Goal: Find specific page/section: Find specific page/section

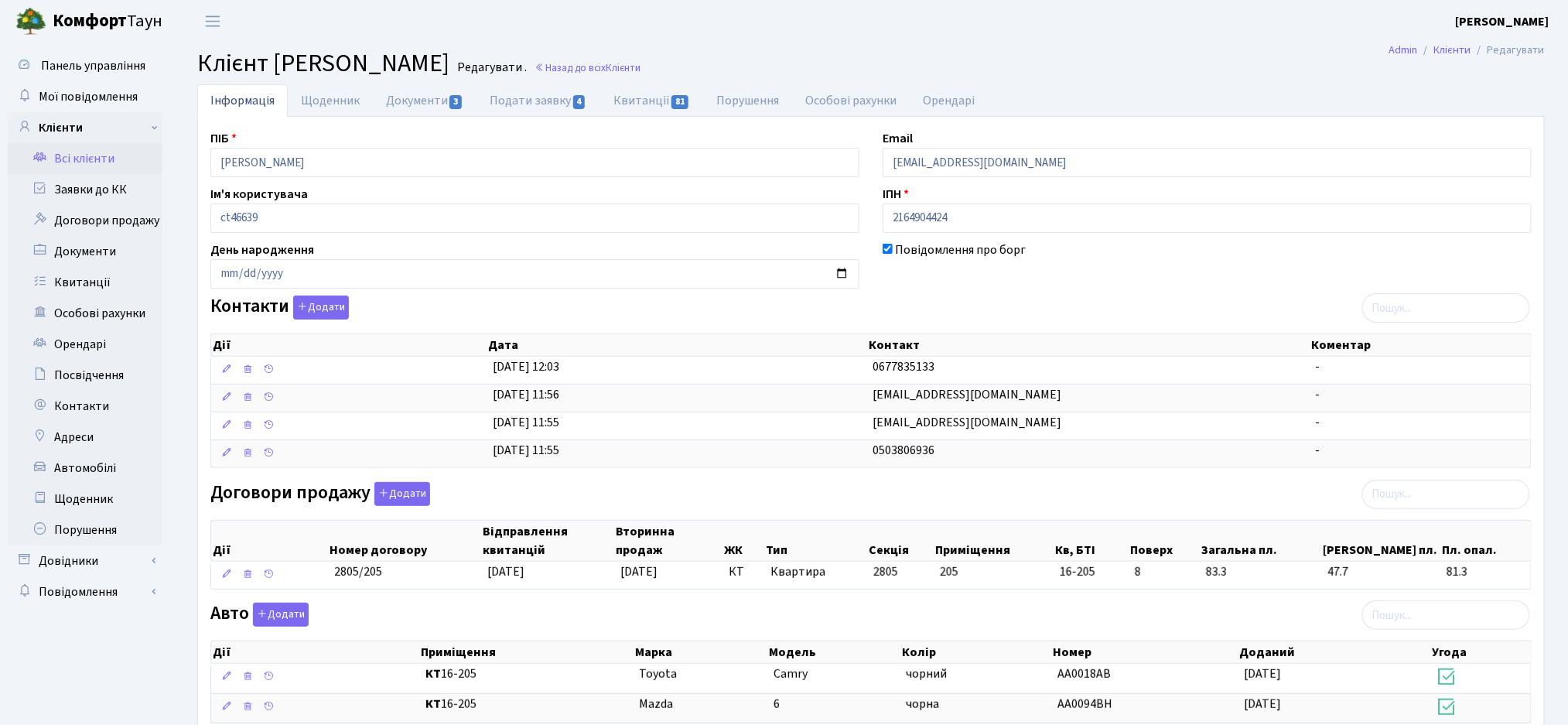
click at [66, 162] on link "Всі клієнти" at bounding box center [85, 159] width 155 height 31
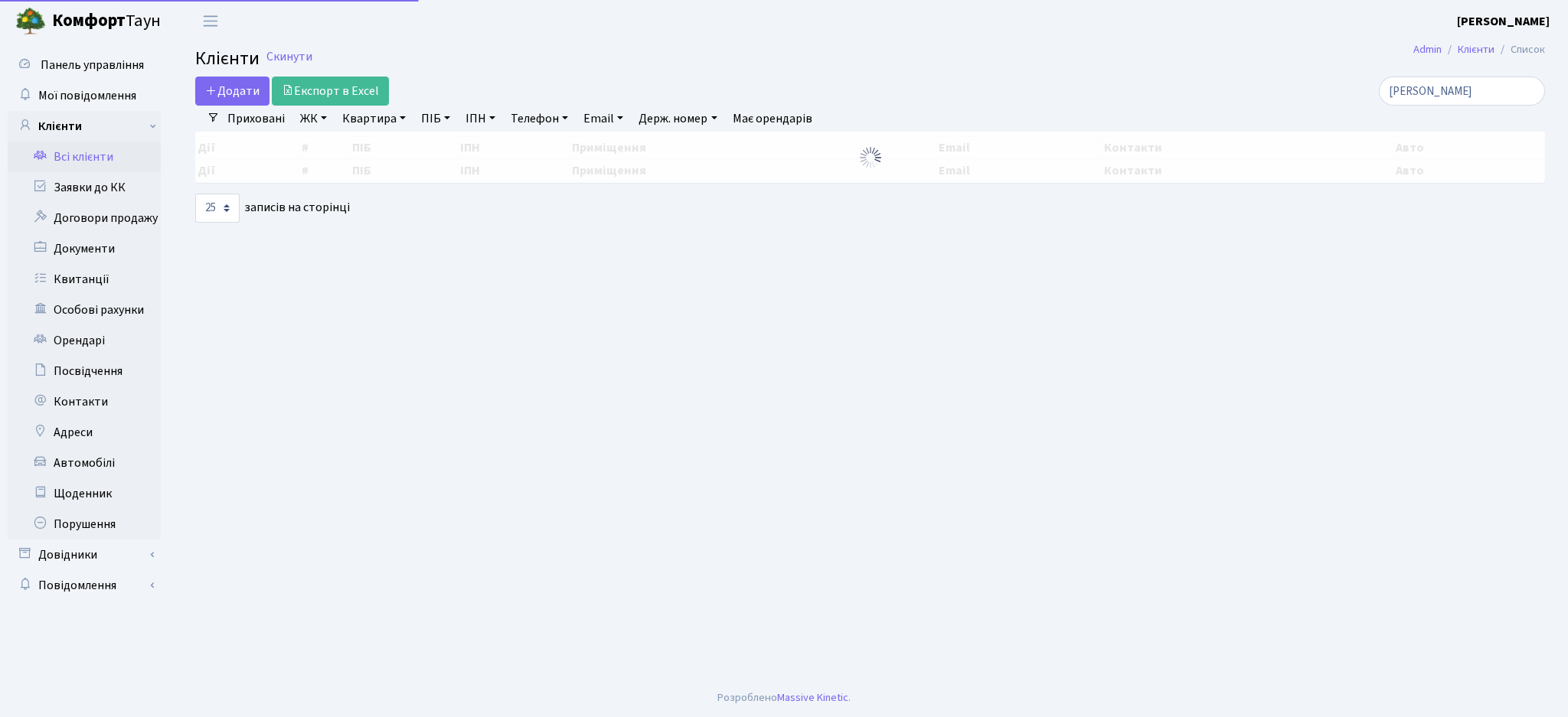
select select "25"
click at [1215, 98] on div "дячук" at bounding box center [1327, 91] width 435 height 29
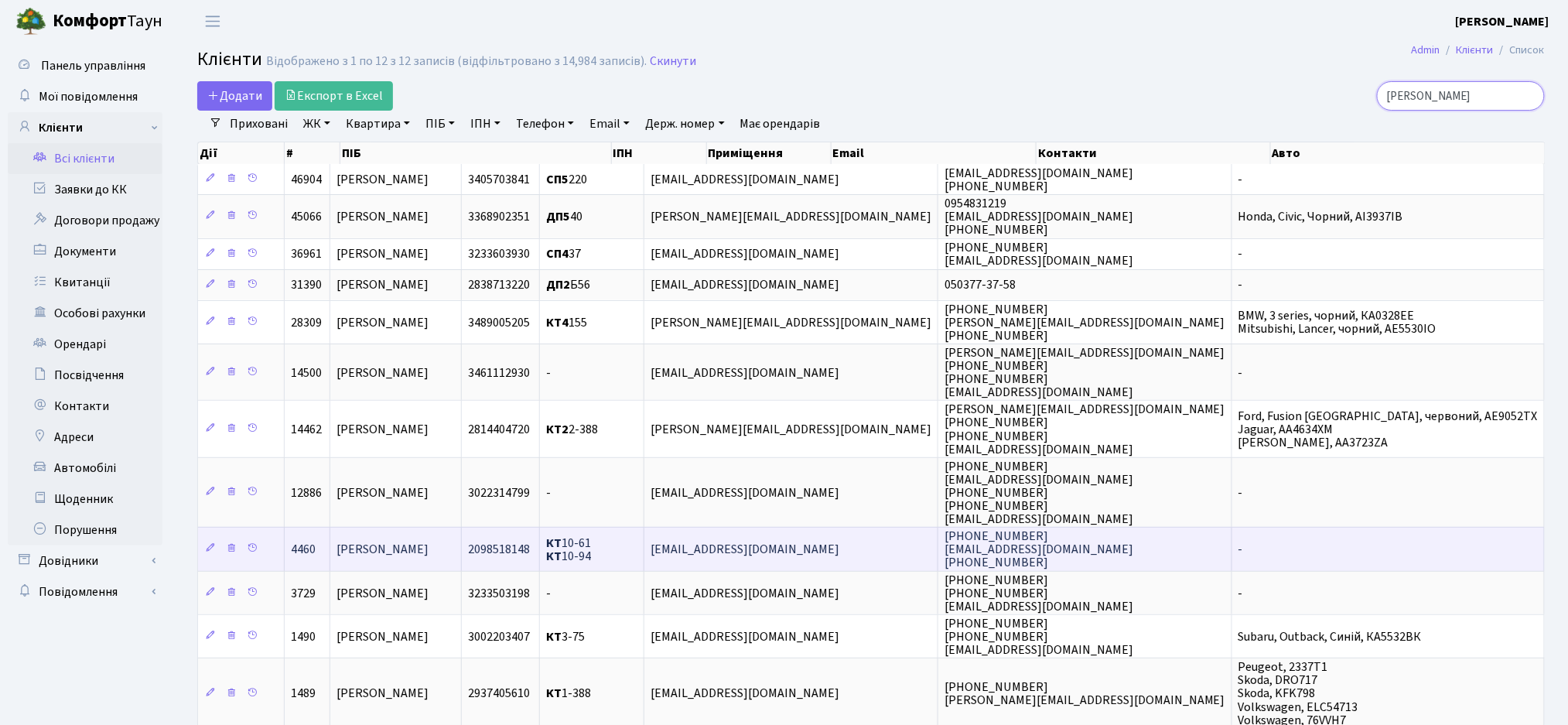
type input "щербин"
click at [530, 554] on span "2098518148" at bounding box center [499, 549] width 62 height 17
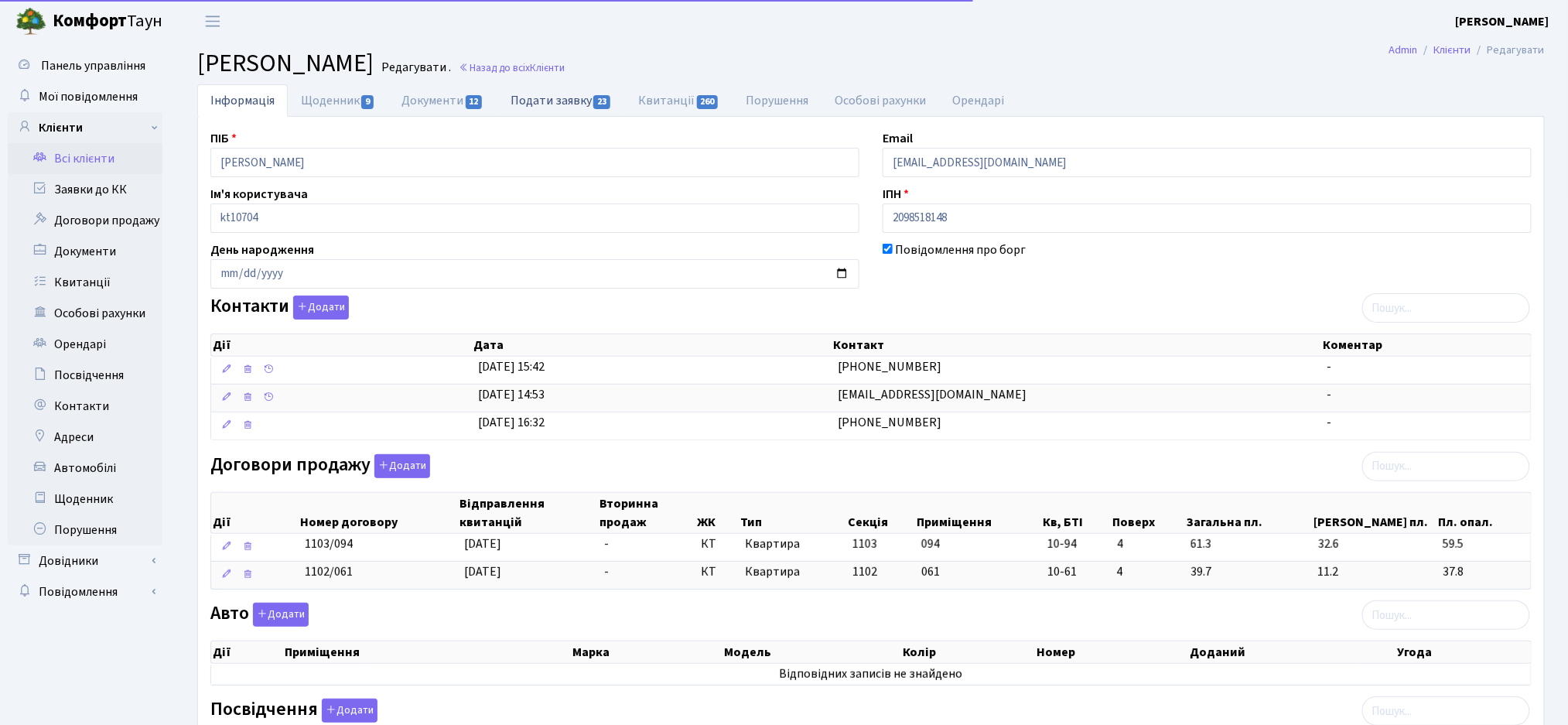
click at [523, 109] on link "Подати заявку 23" at bounding box center [562, 99] width 128 height 32
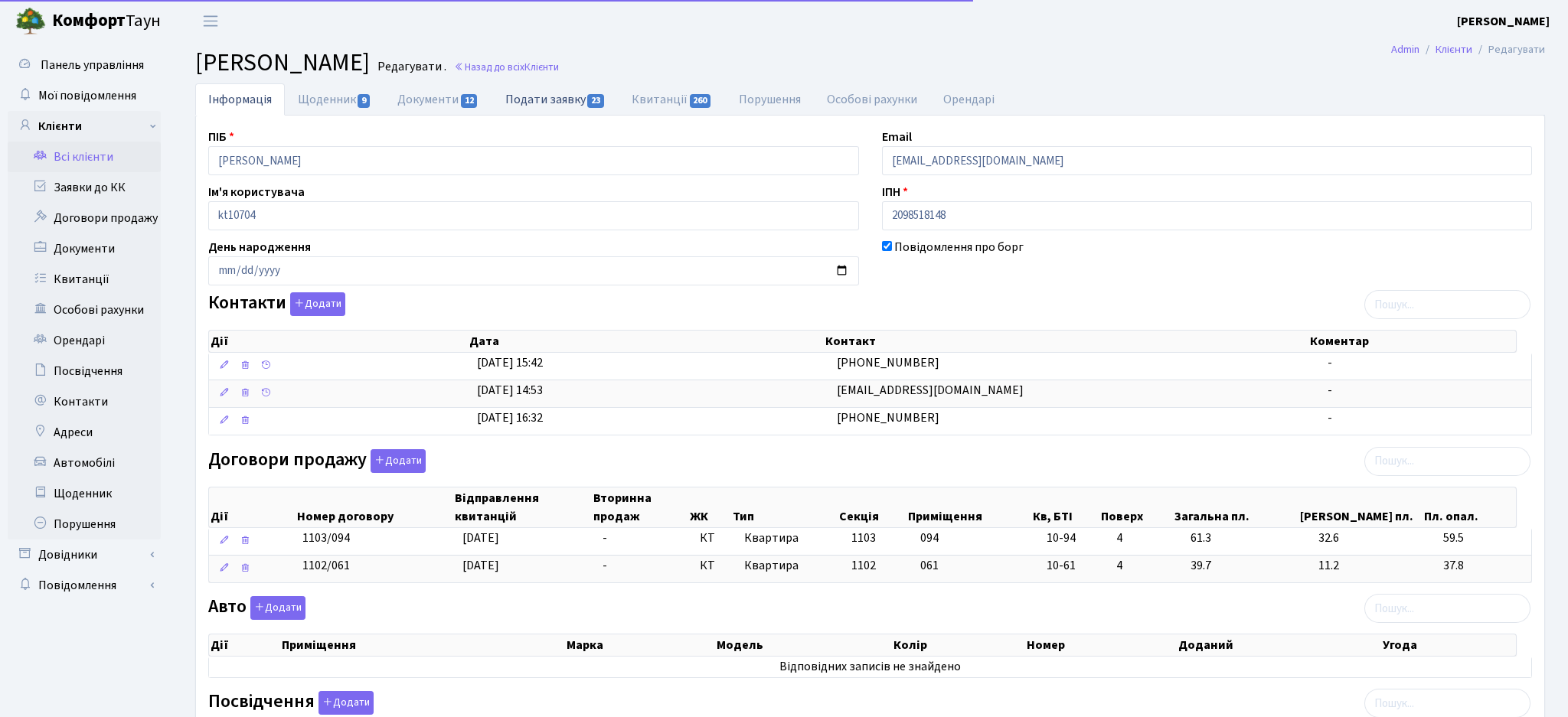
select select "25"
